Goal: Task Accomplishment & Management: Manage account settings

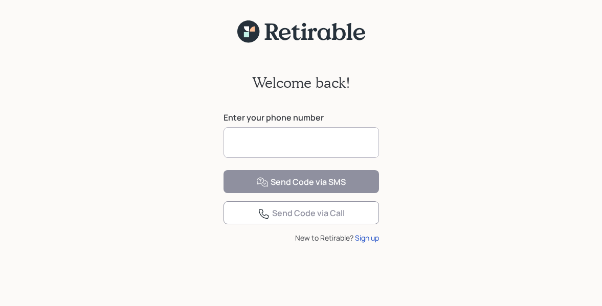
click at [255, 139] on input at bounding box center [300, 142] width 155 height 31
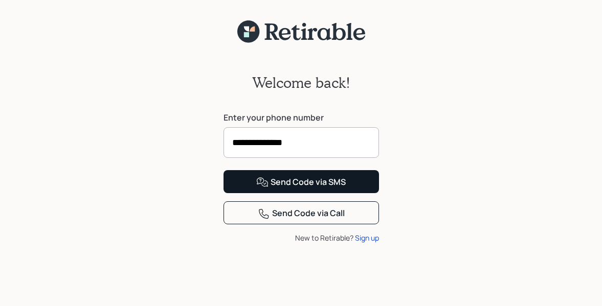
type input "**********"
click at [326, 189] on div "Send Code via SMS" at bounding box center [300, 182] width 89 height 12
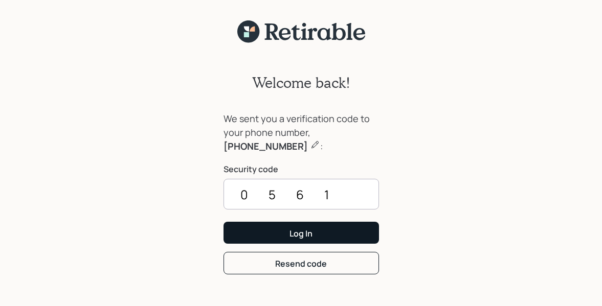
type input "0561"
click at [343, 228] on button "Log In" at bounding box center [300, 233] width 155 height 22
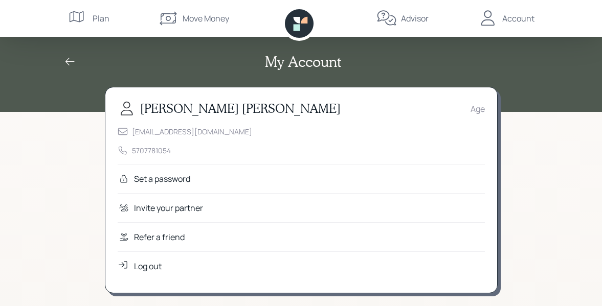
click at [183, 175] on div "Set a password" at bounding box center [162, 179] width 56 height 12
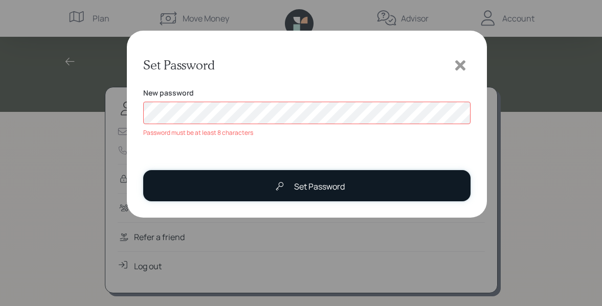
click at [305, 191] on div "Set Password" at bounding box center [307, 186] width 75 height 20
click at [312, 186] on div "Set Password" at bounding box center [319, 187] width 51 height 12
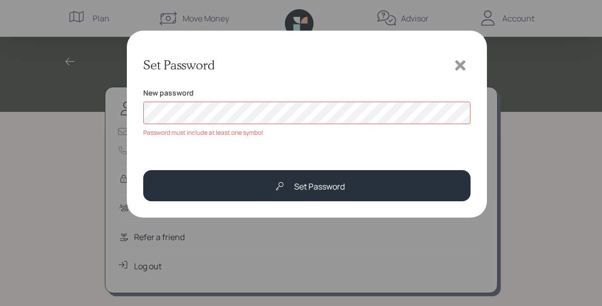
click at [459, 63] on icon at bounding box center [460, 65] width 10 height 10
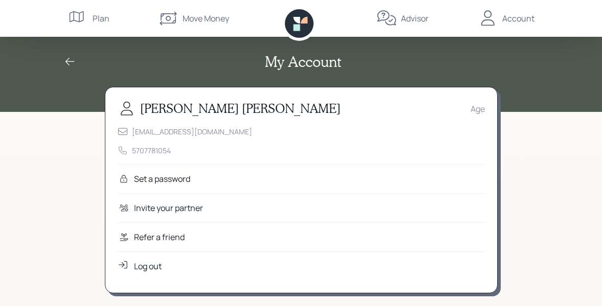
click at [172, 178] on div "Set a password" at bounding box center [162, 179] width 56 height 12
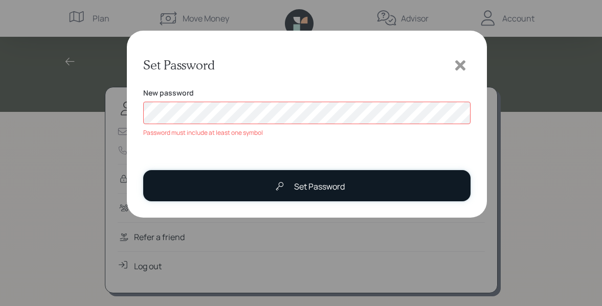
click at [320, 184] on div "Set Password" at bounding box center [319, 187] width 51 height 12
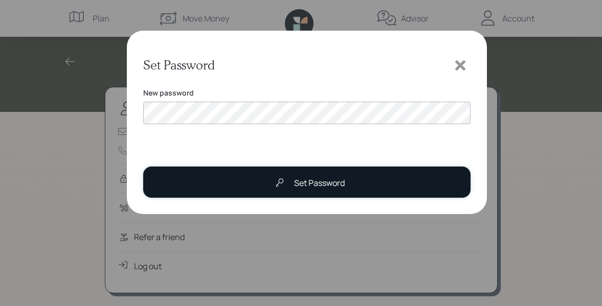
click at [286, 177] on div at bounding box center [280, 183] width 20 height 20
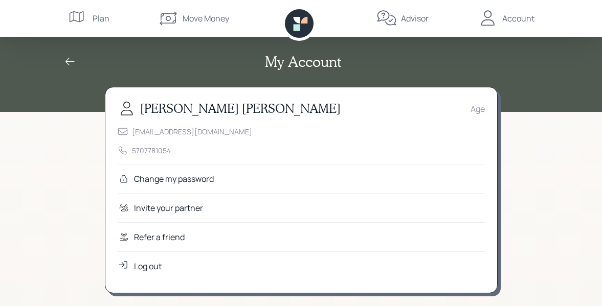
click at [476, 109] on div "Age" at bounding box center [477, 109] width 14 height 12
click at [461, 64] on div "My Account" at bounding box center [301, 61] width 491 height 17
click at [73, 57] on icon at bounding box center [70, 62] width 12 height 12
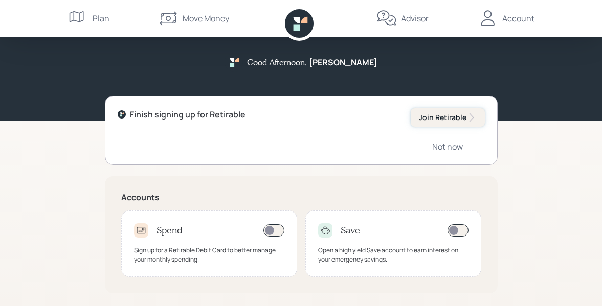
click at [446, 114] on div "Join Retirable" at bounding box center [448, 118] width 58 height 10
click at [444, 120] on div "Join Retirable" at bounding box center [448, 118] width 58 height 10
click at [513, 18] on div "Account" at bounding box center [518, 18] width 32 height 12
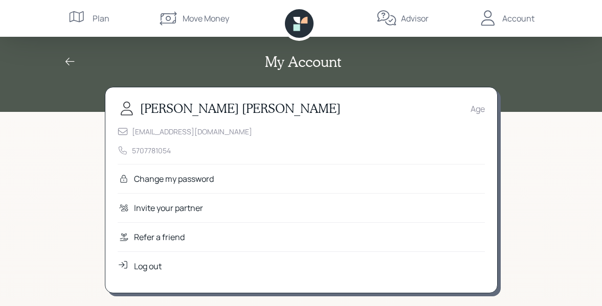
click at [418, 19] on div "Advisor" at bounding box center [415, 18] width 28 height 12
